Goal: Check status

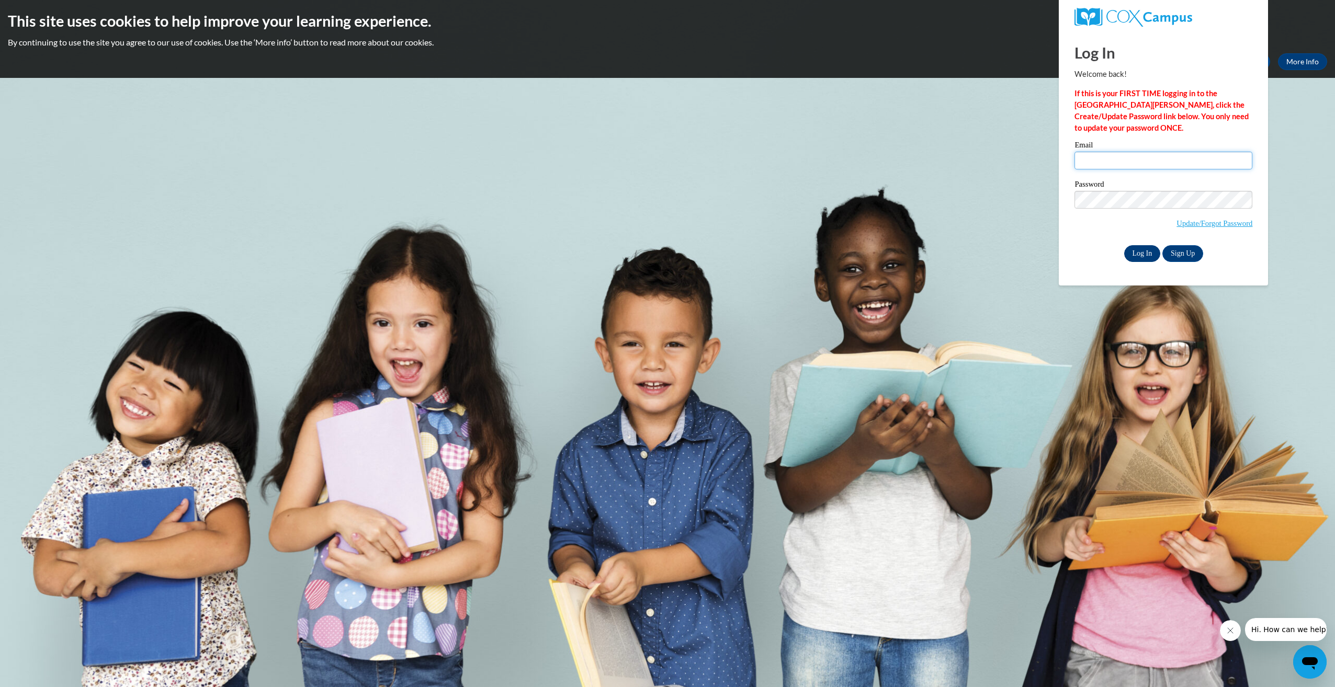
type input "[EMAIL_ADDRESS][DOMAIN_NAME]"
click at [1139, 255] on input "Log In" at bounding box center [1142, 253] width 37 height 17
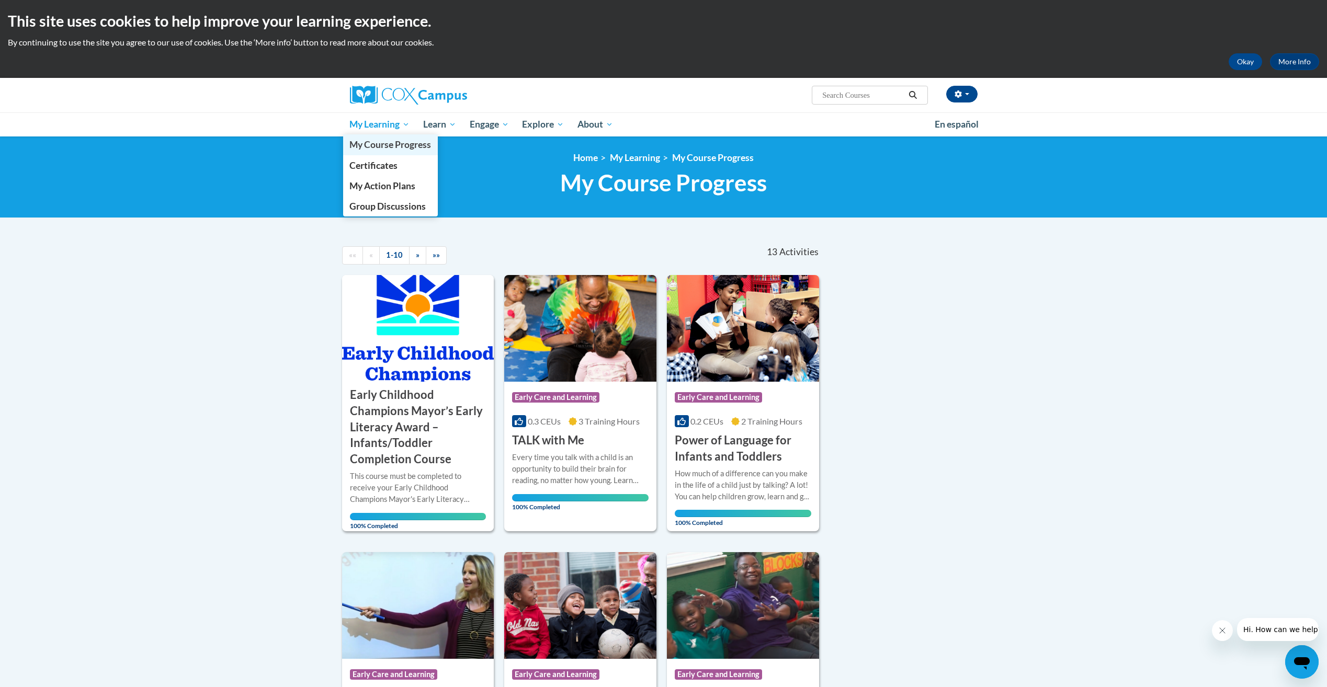
click at [395, 148] on span "My Course Progress" at bounding box center [390, 144] width 82 height 11
